Goal: Task Accomplishment & Management: Complete application form

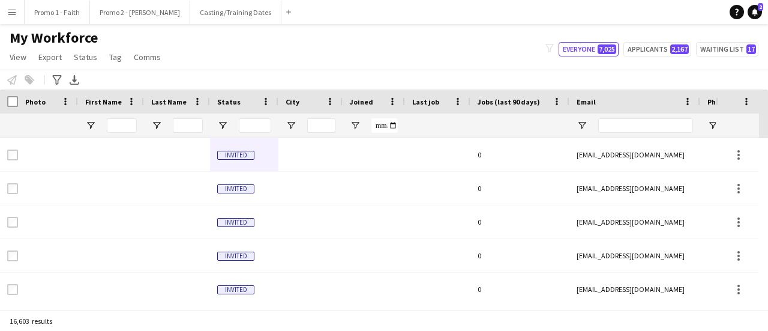
click at [124, 124] on input "First Name Filter Input" at bounding box center [122, 125] width 30 height 14
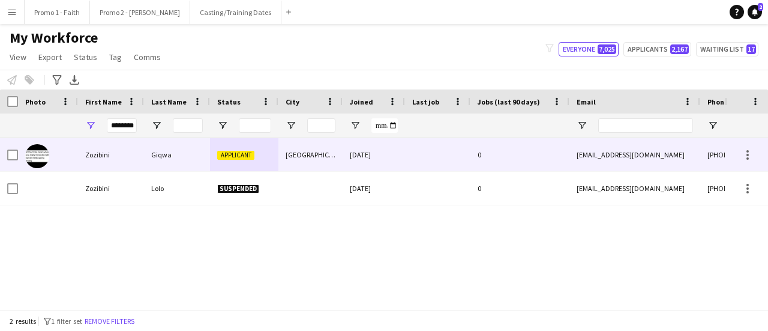
type input "********"
click at [178, 151] on div "Giqwa" at bounding box center [177, 154] width 66 height 33
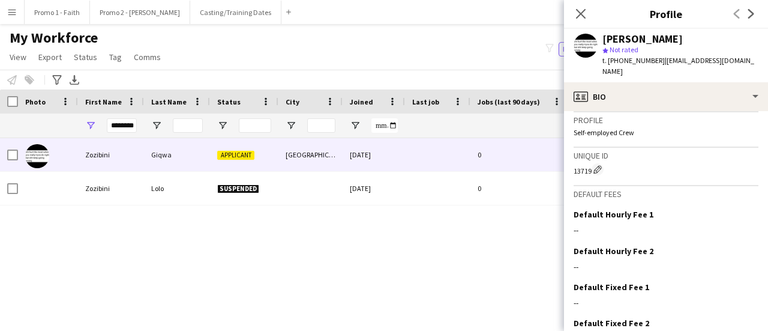
scroll to position [561, 0]
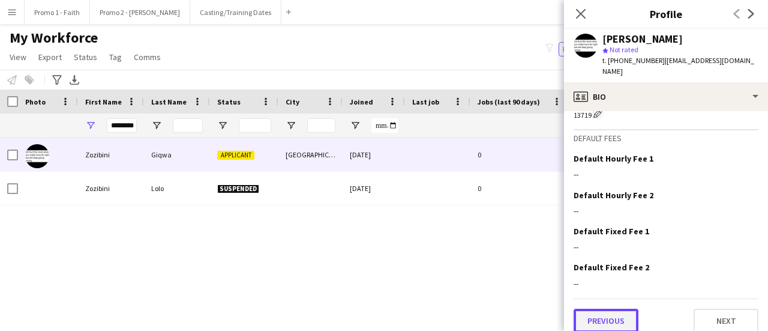
click at [622, 315] on button "Previous" at bounding box center [606, 320] width 65 height 24
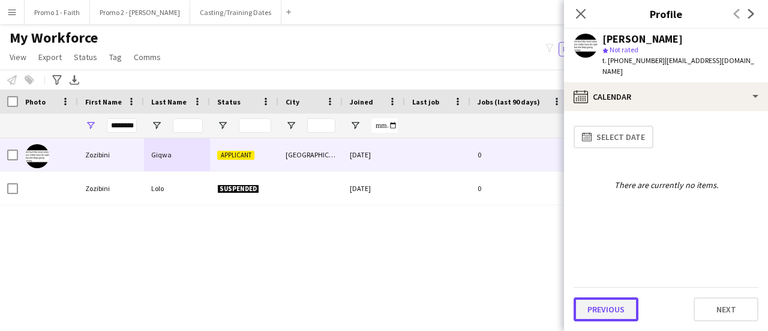
click at [620, 314] on button "Previous" at bounding box center [606, 309] width 65 height 24
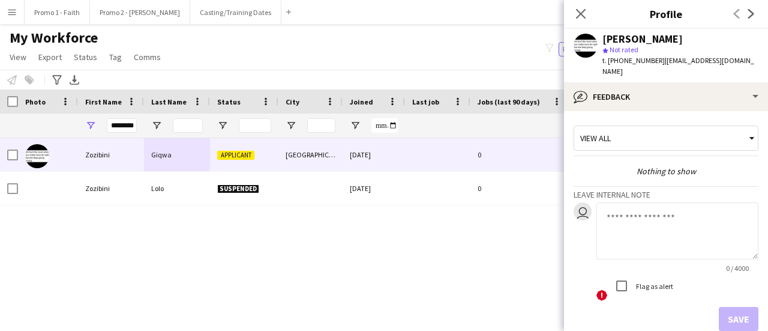
scroll to position [55, 0]
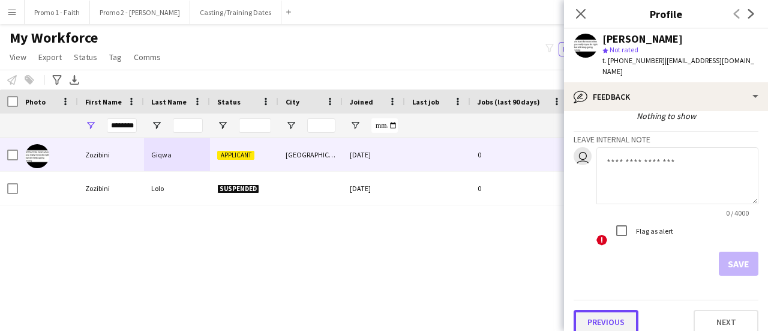
click at [619, 311] on button "Previous" at bounding box center [606, 322] width 65 height 24
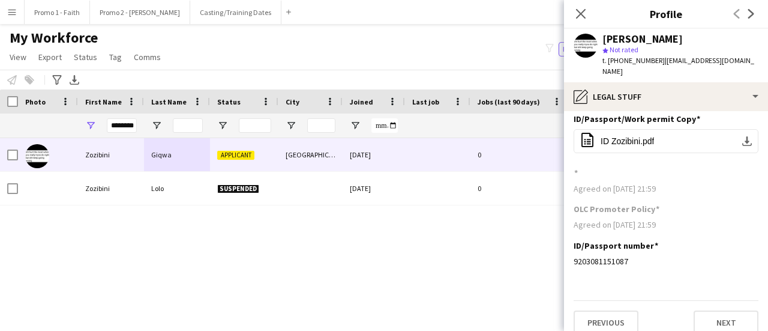
scroll to position [9, 0]
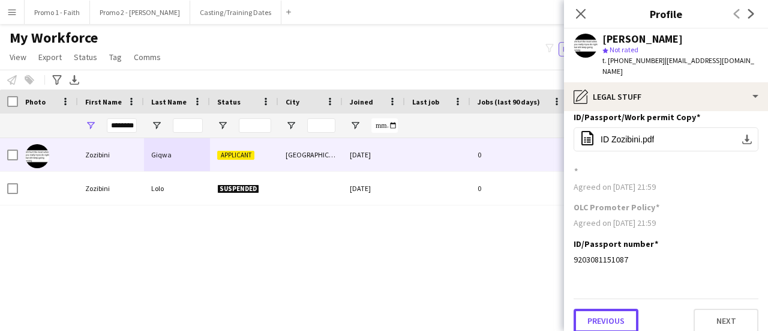
click at [613, 308] on button "Previous" at bounding box center [606, 320] width 65 height 24
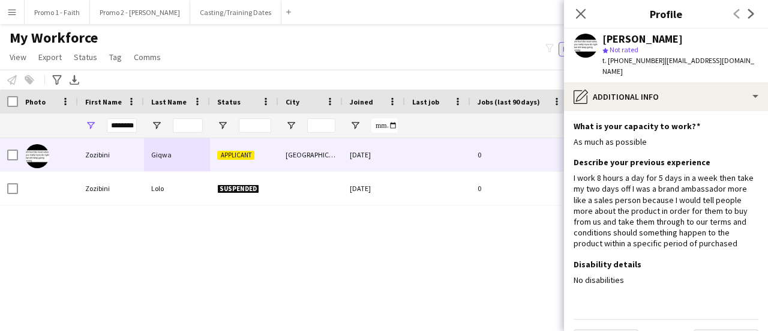
scroll to position [20, 0]
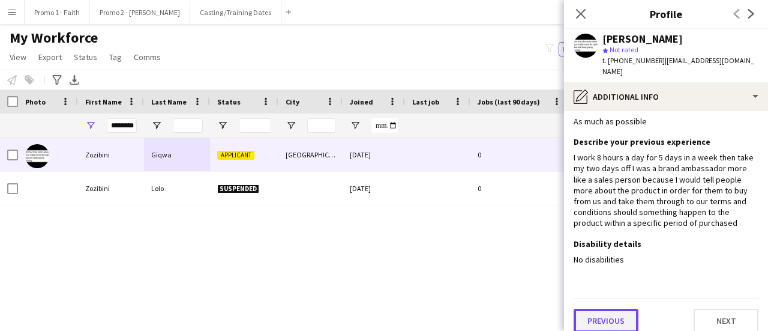
click at [607, 308] on button "Previous" at bounding box center [606, 320] width 65 height 24
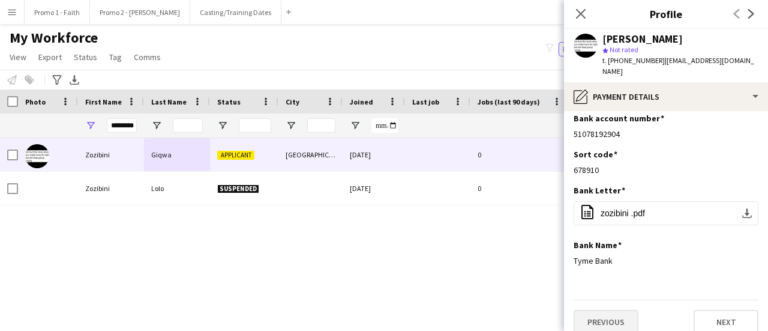
scroll to position [9, 0]
click at [609, 314] on button "Previous" at bounding box center [606, 320] width 65 height 24
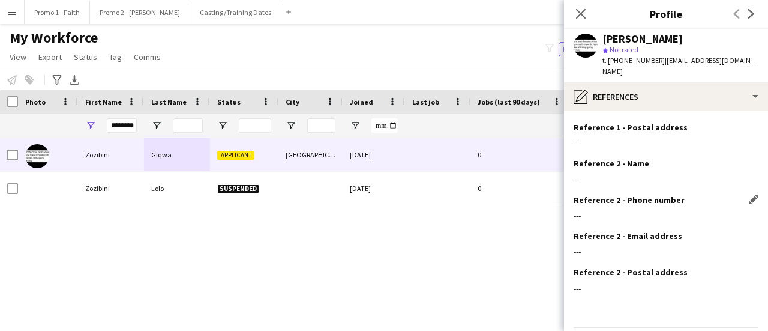
scroll to position [136, 0]
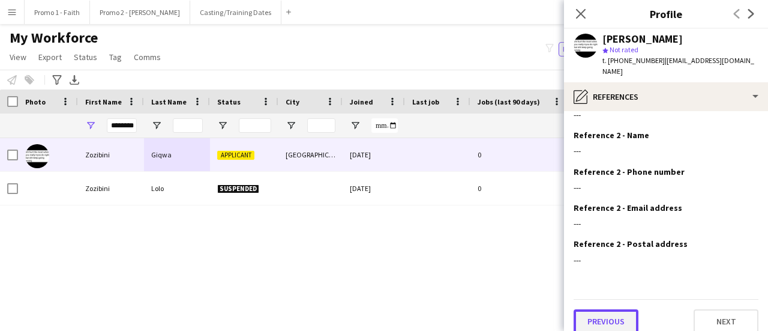
click at [614, 310] on button "Previous" at bounding box center [606, 321] width 65 height 24
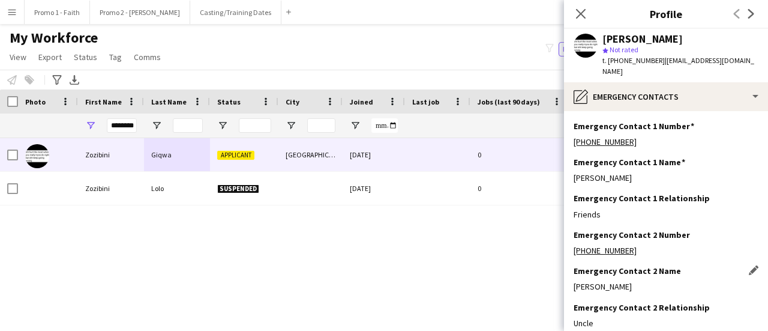
scroll to position [64, 0]
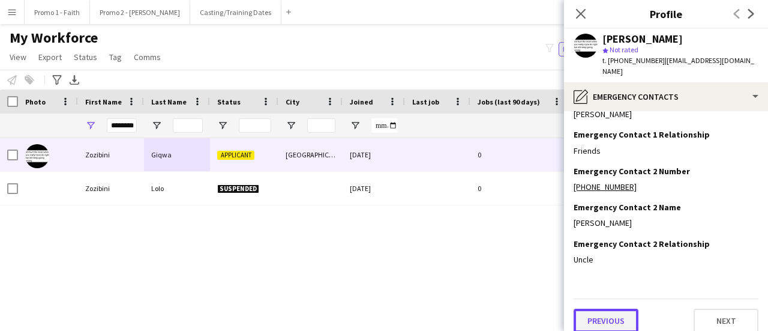
click at [610, 308] on button "Previous" at bounding box center [606, 320] width 65 height 24
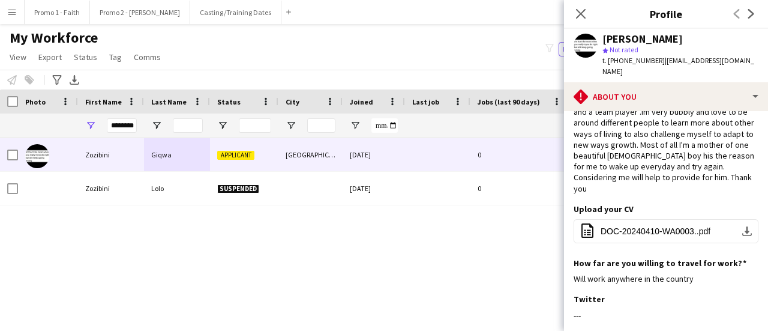
scroll to position [274, 0]
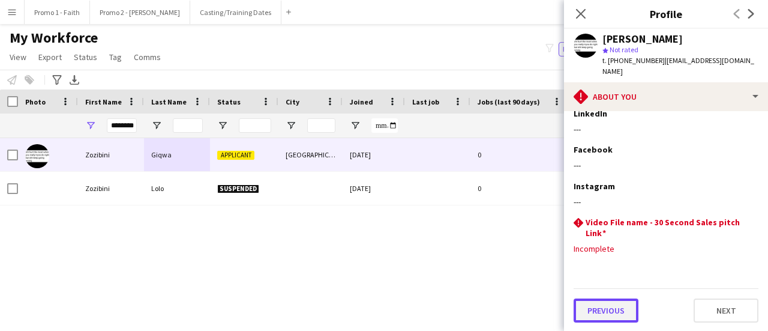
click at [617, 310] on button "Previous" at bounding box center [606, 310] width 65 height 24
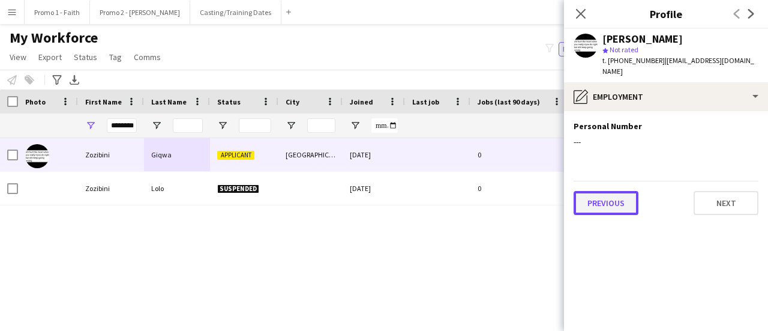
click at [617, 196] on button "Previous" at bounding box center [606, 203] width 65 height 24
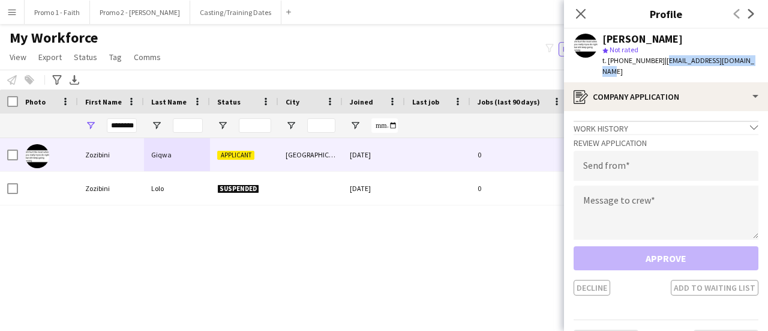
drag, startPoint x: 656, startPoint y: 64, endPoint x: 743, endPoint y: 58, distance: 86.6
click at [743, 58] on div "[PERSON_NAME] star Not rated t. [PHONE_NUMBER] | [EMAIL_ADDRESS][DOMAIN_NAME]" at bounding box center [666, 55] width 204 height 53
copy span "[EMAIL_ADDRESS][DOMAIN_NAME]"
click at [604, 158] on input "email" at bounding box center [666, 166] width 185 height 30
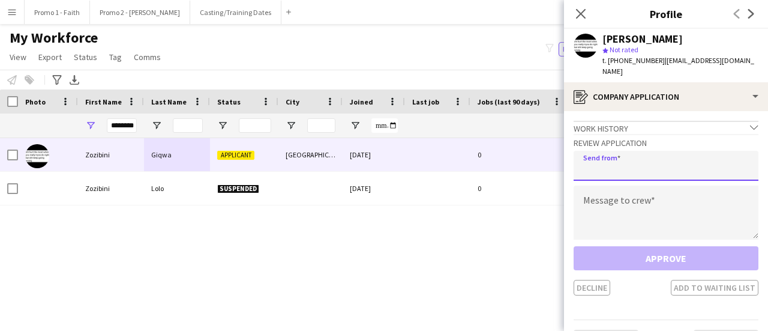
paste input "**********"
type input "**********"
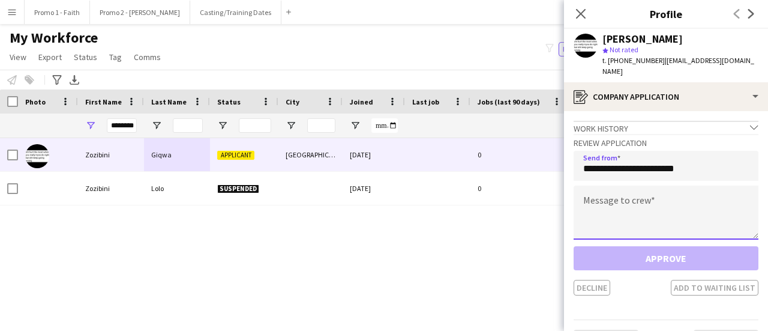
click at [631, 199] on textarea at bounding box center [666, 212] width 185 height 54
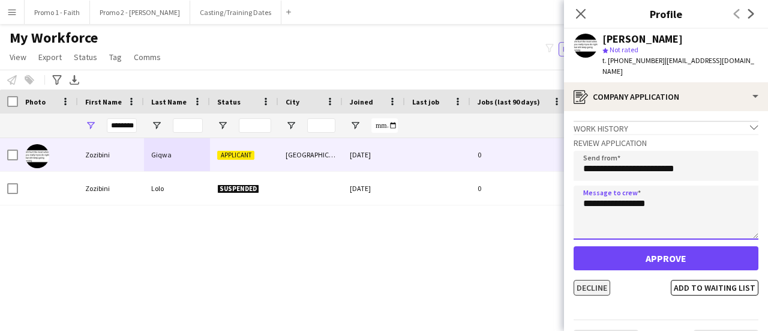
type textarea "**********"
click at [591, 280] on button "Decline" at bounding box center [592, 288] width 37 height 16
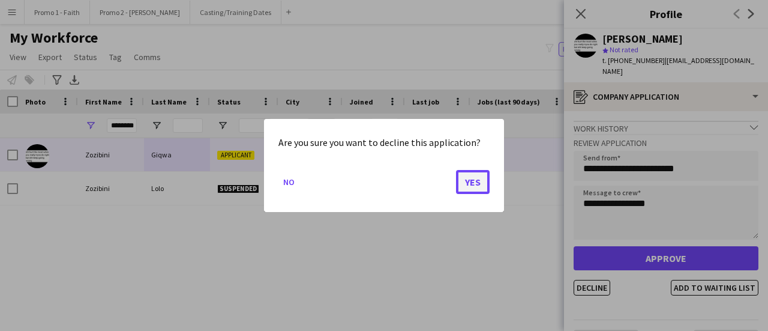
click at [465, 187] on button "Yes" at bounding box center [473, 182] width 34 height 24
